Goal: Navigation & Orientation: Find specific page/section

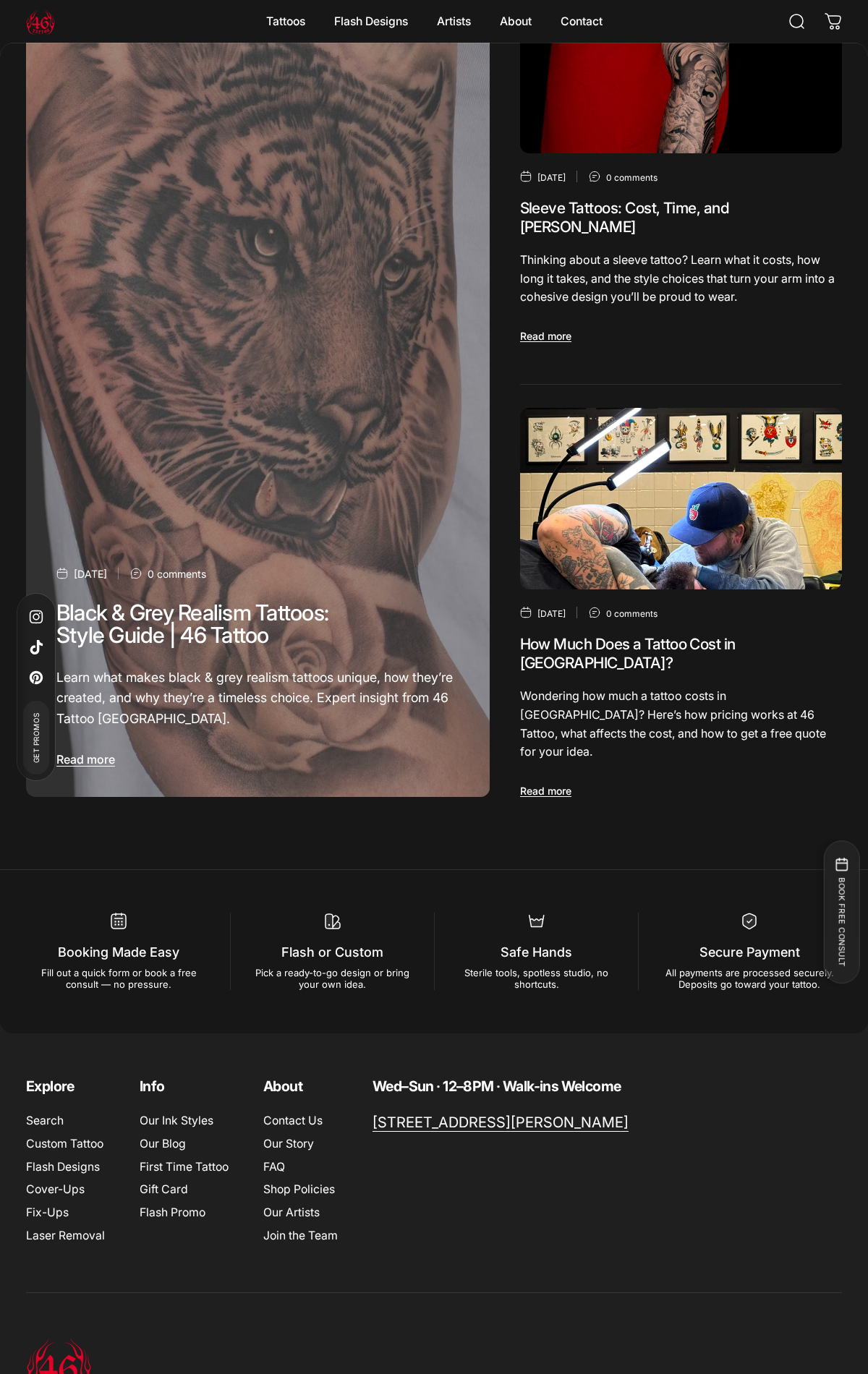
scroll to position [6561, 0]
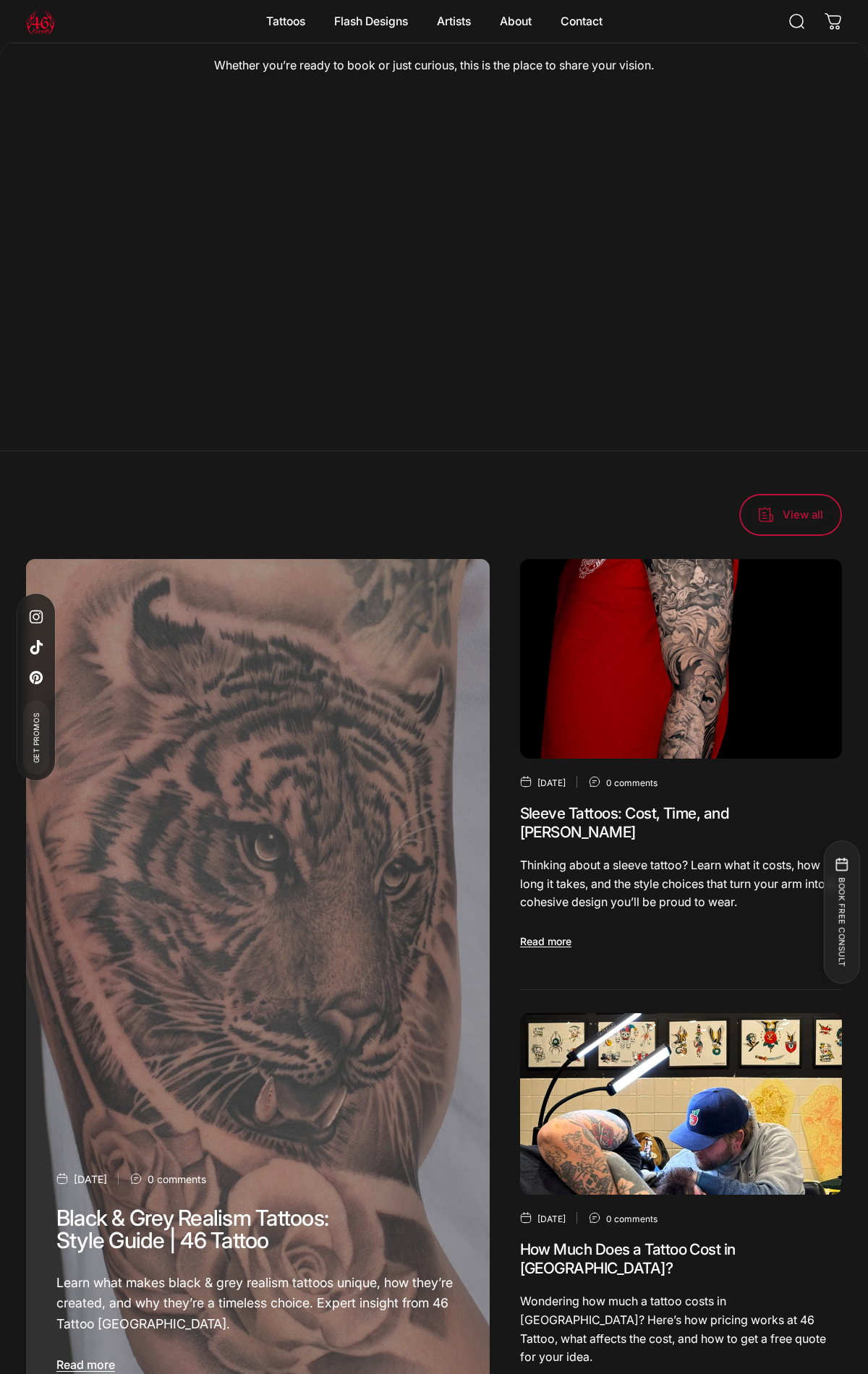
scroll to position [7641, 0]
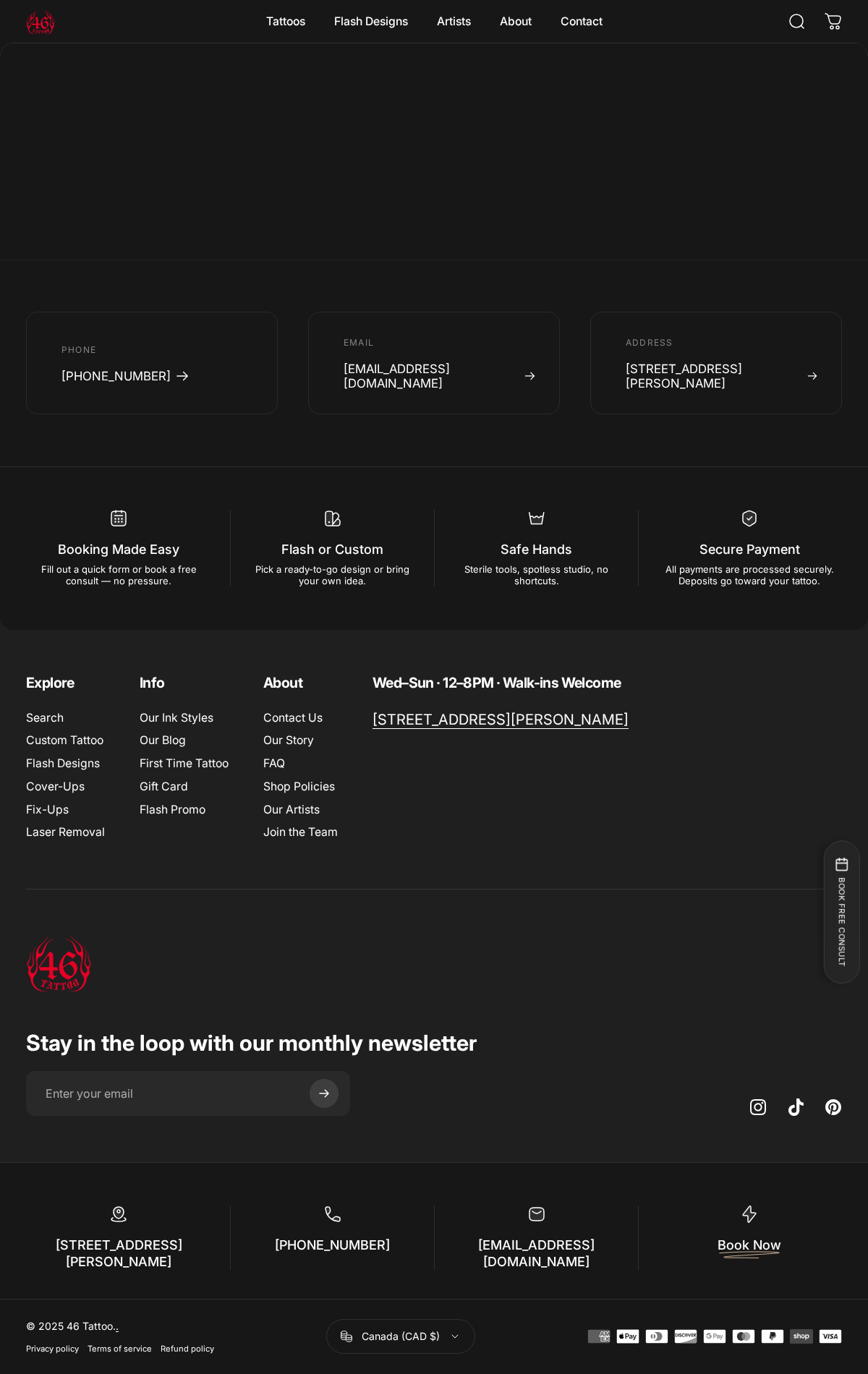
scroll to position [1684, 0]
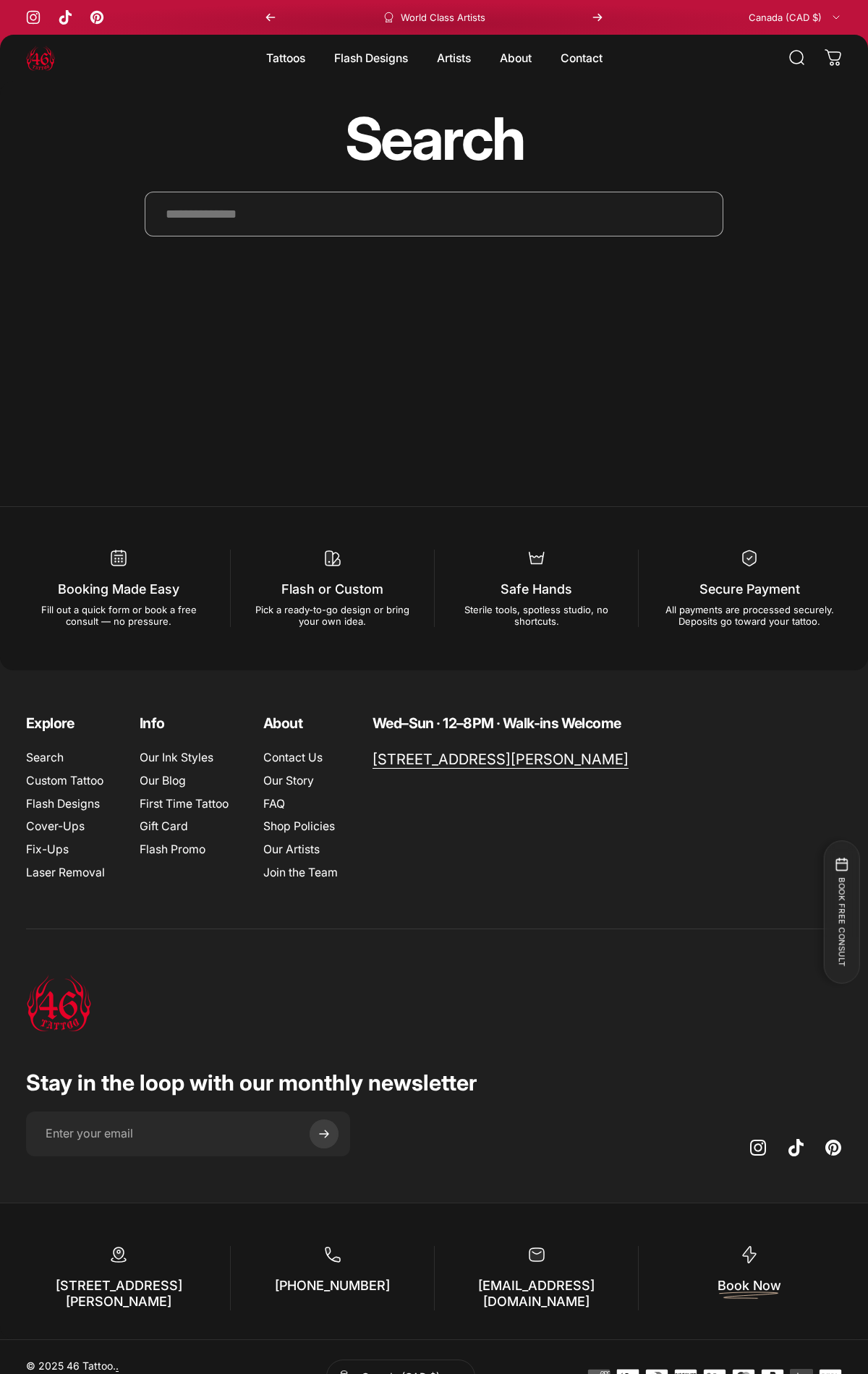
scroll to position [39, 0]
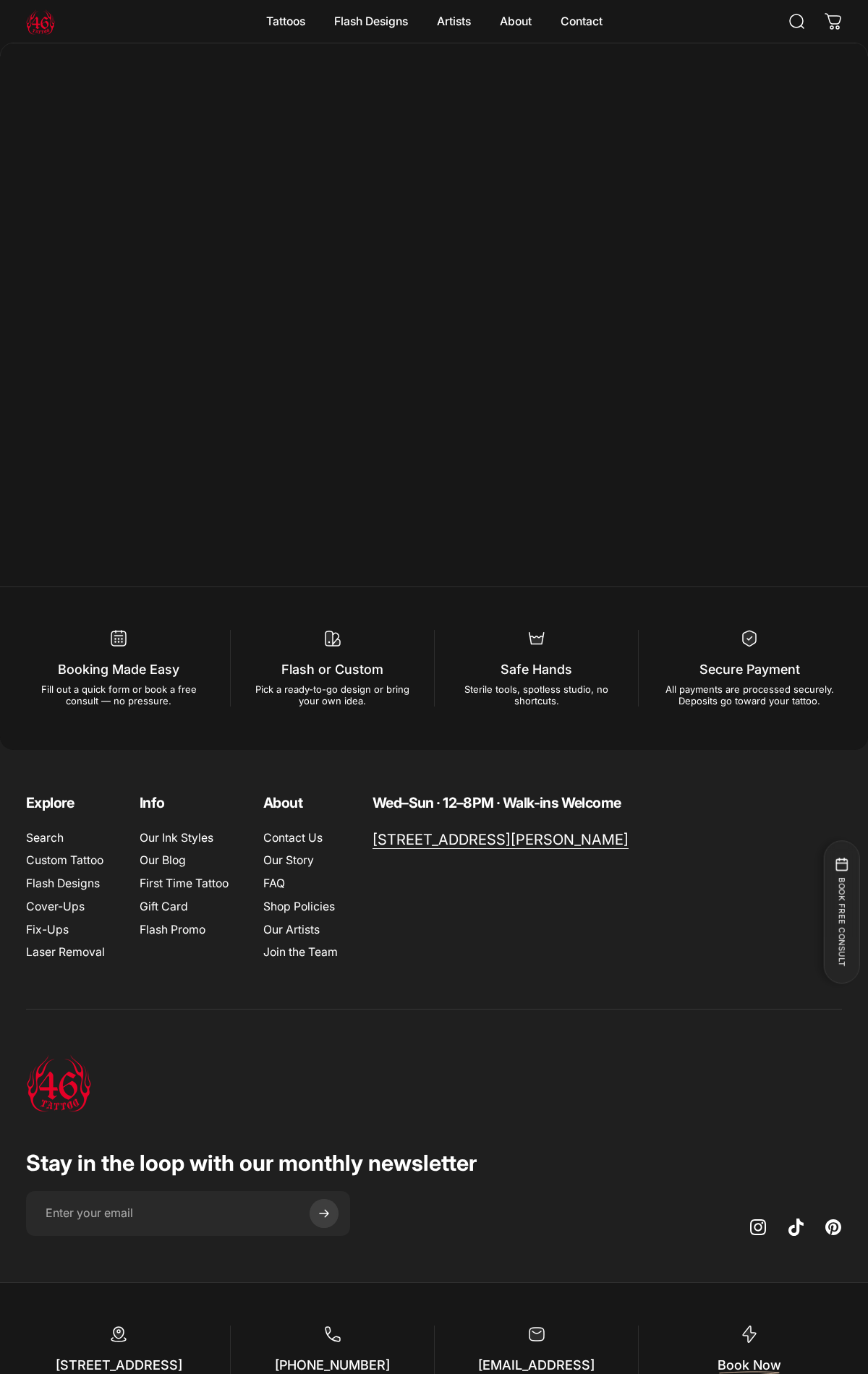
scroll to position [2506, 0]
